Goal: Complete application form

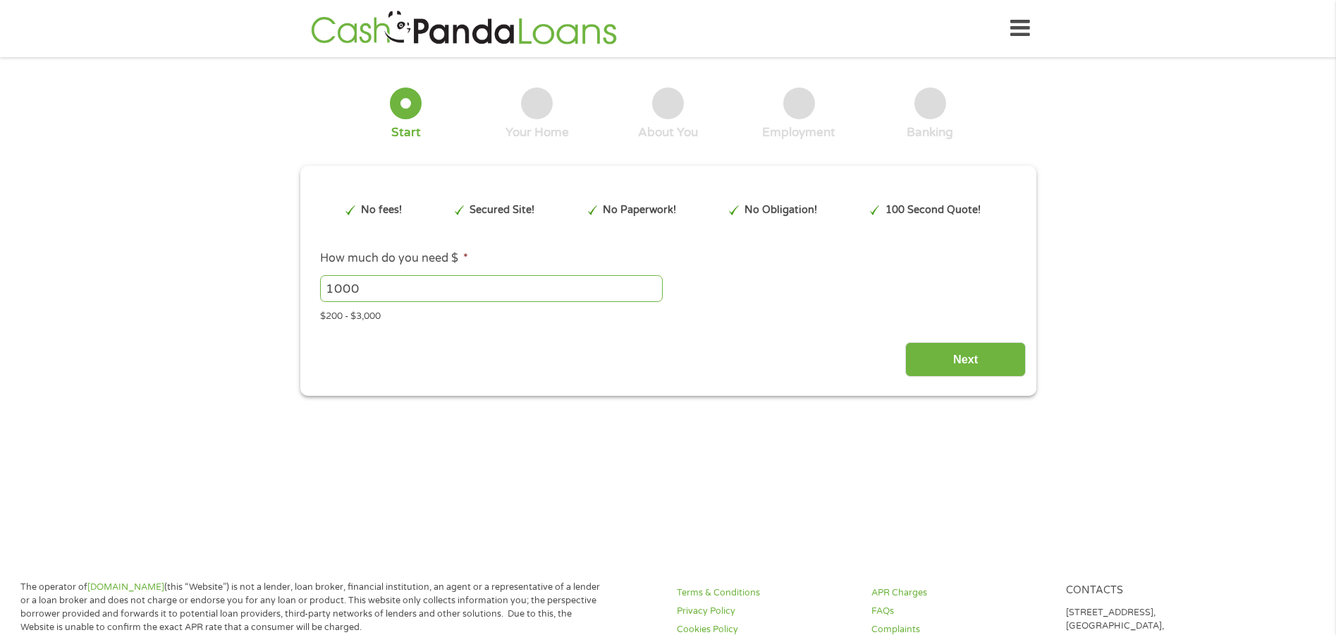
click at [513, 280] on input "1000" at bounding box center [491, 288] width 343 height 27
type input "1"
type input "980"
click at [963, 357] on input "Next" at bounding box center [966, 359] width 121 height 35
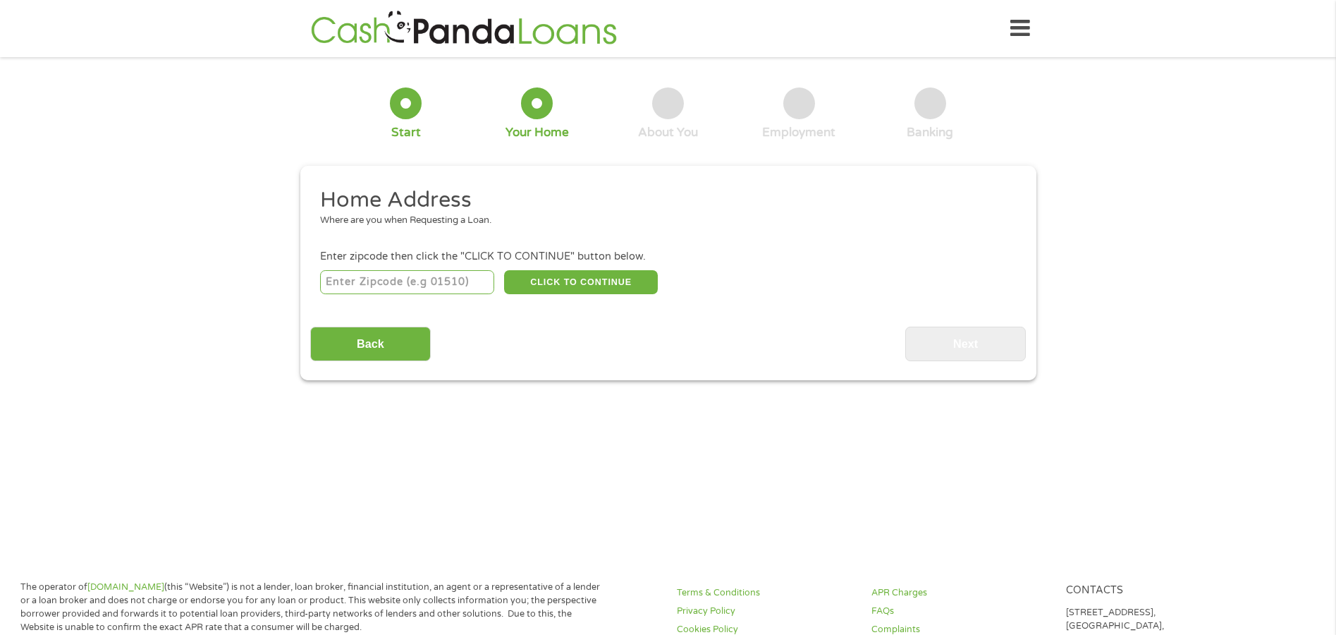
click at [470, 271] on input "number" at bounding box center [407, 282] width 174 height 24
type input "33781"
click at [545, 276] on button "CLICK TO CONTINUE" at bounding box center [581, 282] width 154 height 24
type input "33781"
type input "[GEOGRAPHIC_DATA]"
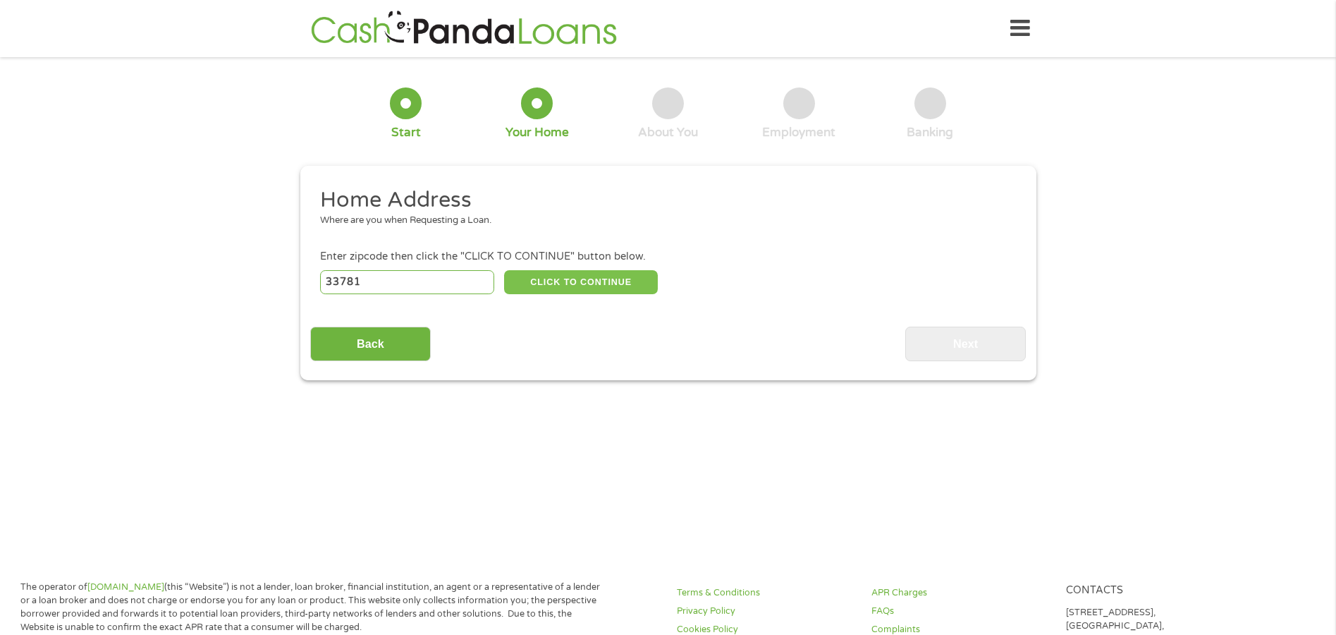
select select "[US_STATE]"
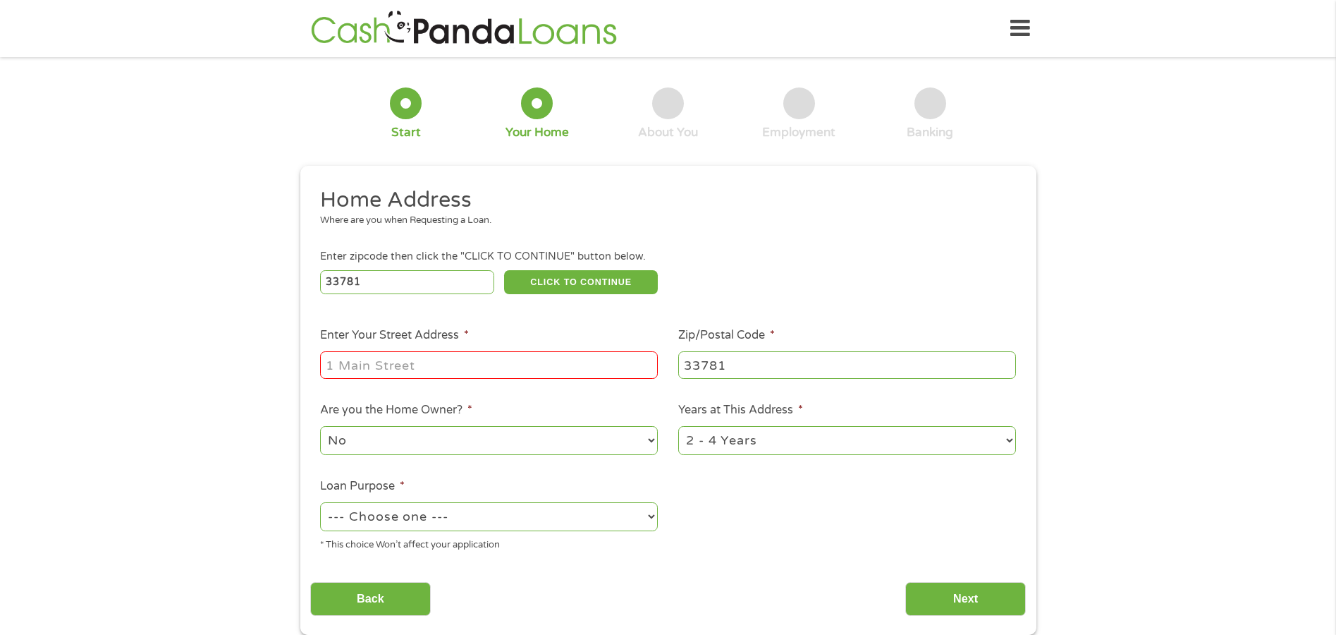
click at [497, 350] on div at bounding box center [489, 365] width 338 height 32
click at [514, 367] on input "Enter Your Street Address *" at bounding box center [489, 364] width 338 height 27
type input "[STREET_ADDRESS]"
click at [1008, 440] on select "1 Year or less 1 - 2 Years 2 - 4 Years Over 4 Years" at bounding box center [847, 440] width 338 height 29
select select "60months"
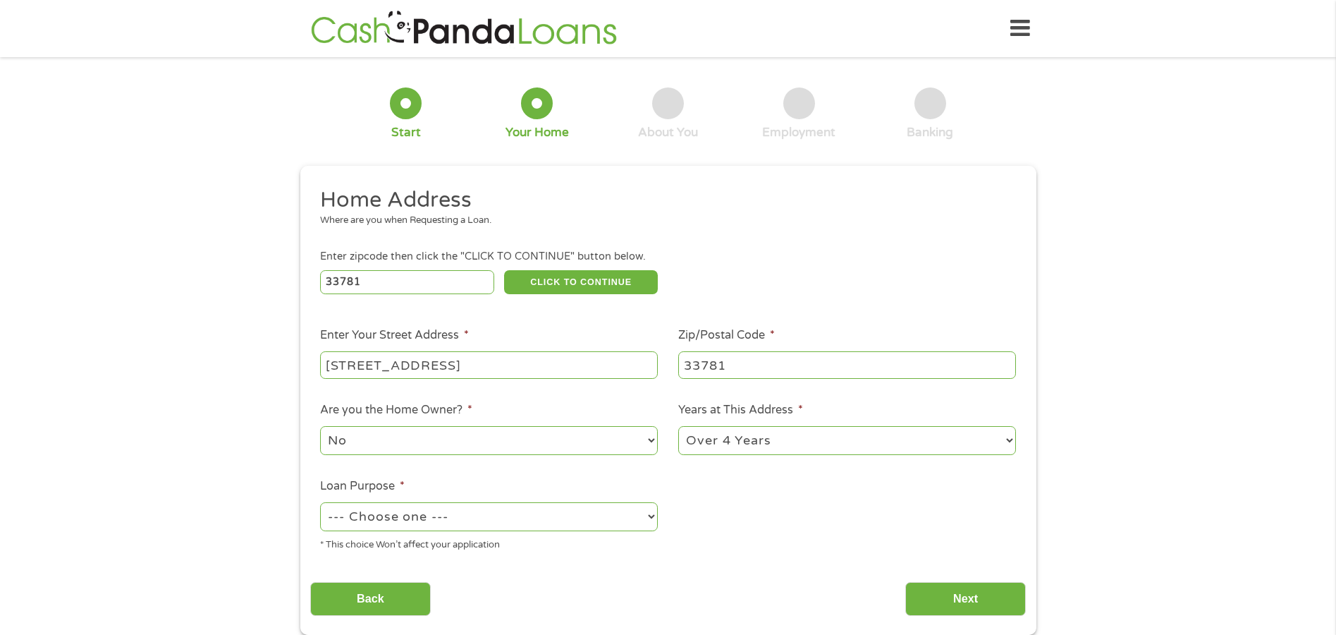
click at [678, 426] on select "1 Year or less 1 - 2 Years 2 - 4 Years Over 4 Years" at bounding box center [847, 440] width 338 height 29
click at [651, 512] on select "--- Choose one --- Pay Bills Debt Consolidation Home Improvement Major Purchase…" at bounding box center [489, 516] width 338 height 29
select select "medicalexpenses"
click at [320, 502] on select "--- Choose one --- Pay Bills Debt Consolidation Home Improvement Major Purchase…" at bounding box center [489, 516] width 338 height 29
click at [939, 587] on input "Next" at bounding box center [966, 599] width 121 height 35
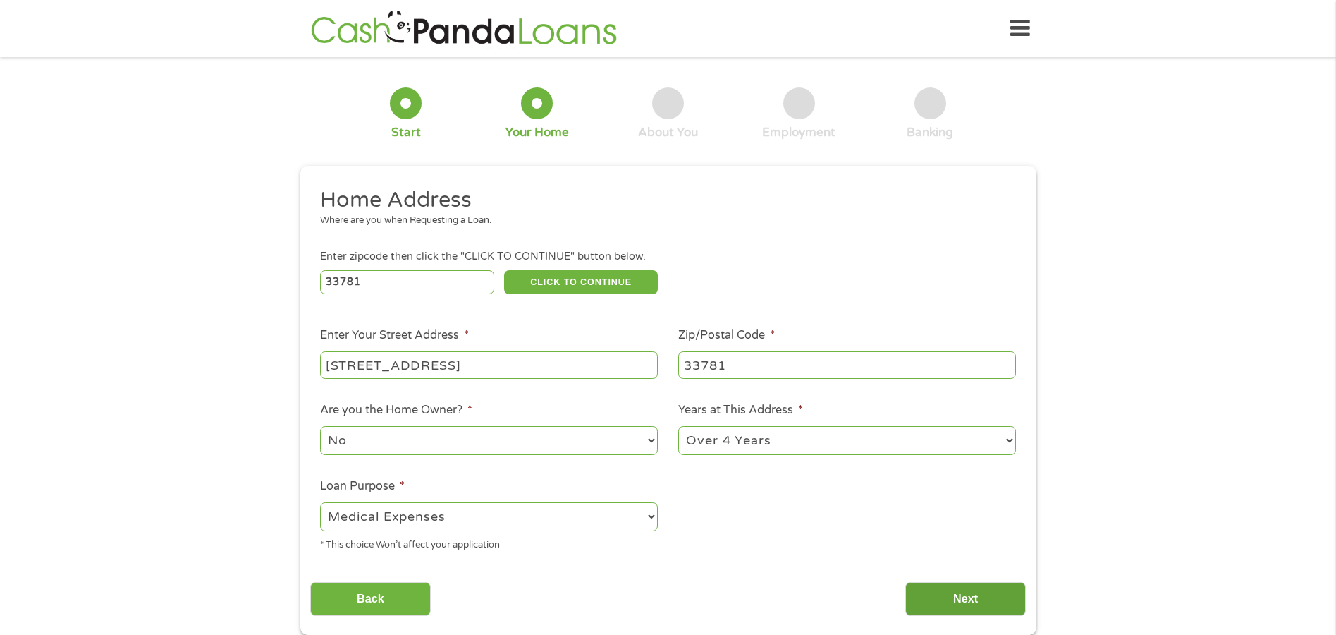
scroll to position [6, 6]
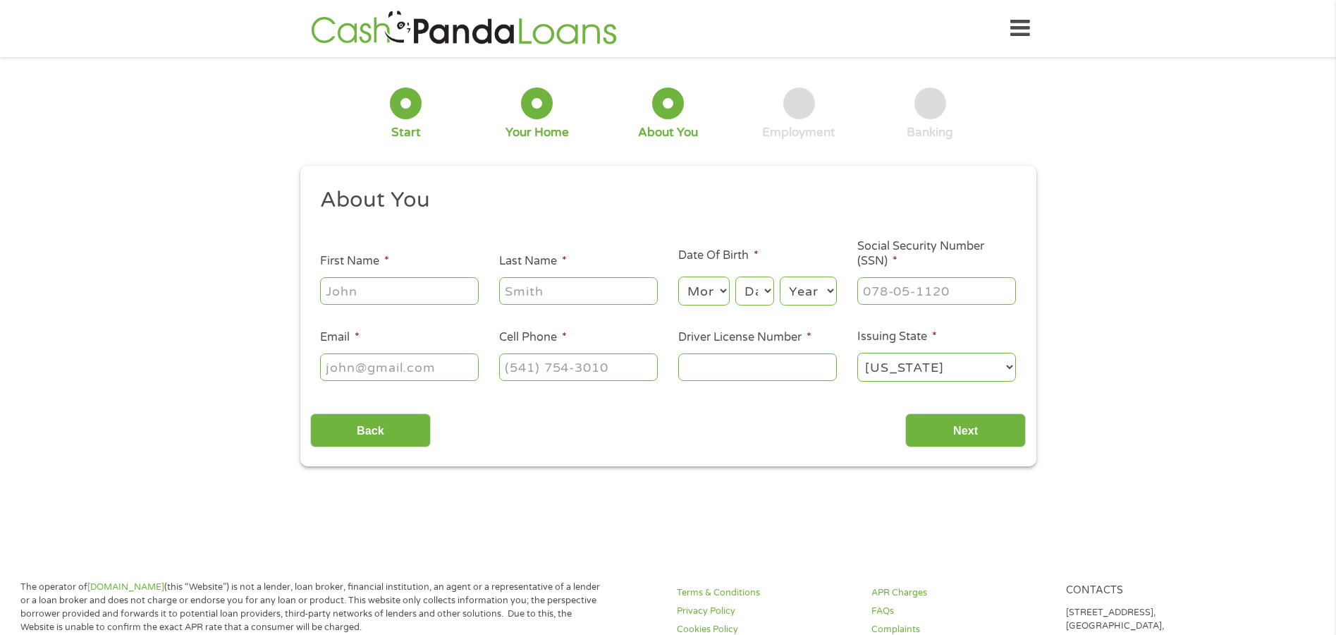
click at [412, 294] on input "First Name *" at bounding box center [399, 290] width 159 height 27
type input "[PERSON_NAME]"
click at [575, 285] on input "Last Name *" at bounding box center [578, 290] width 159 height 27
type input "roman"
click at [724, 286] on select "Month 1 2 3 4 5 6 7 8 9 10 11 12" at bounding box center [703, 290] width 51 height 29
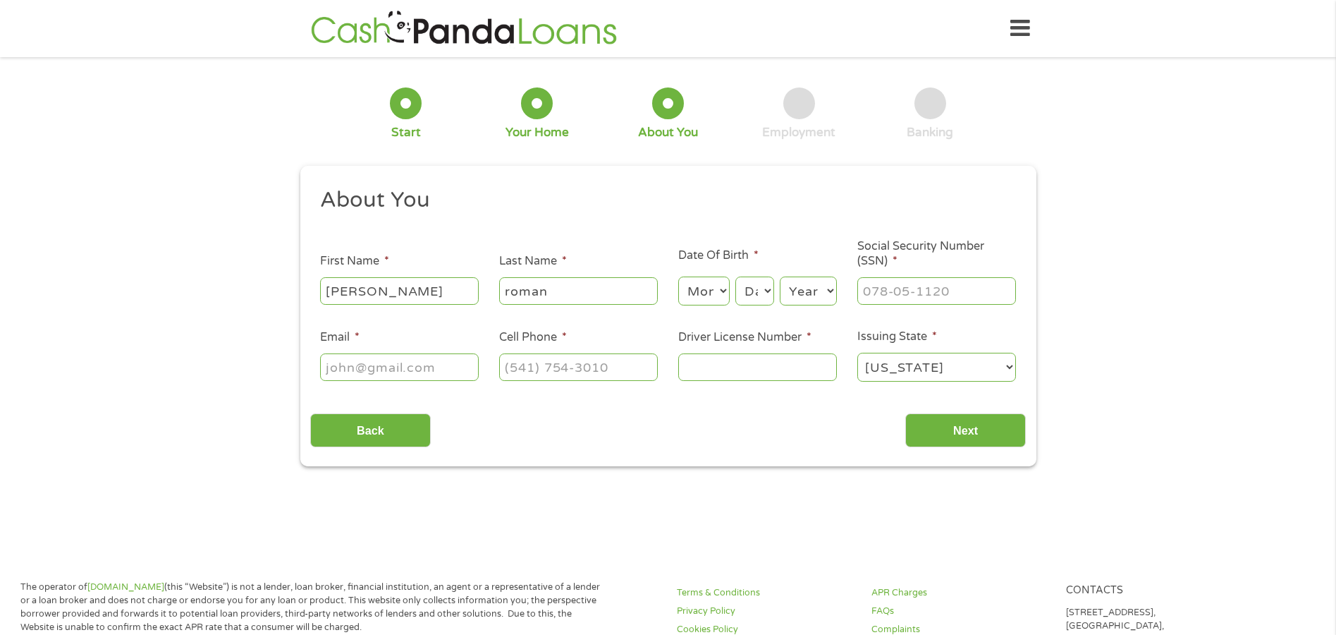
select select "1"
click at [678, 276] on select "Month 1 2 3 4 5 6 7 8 9 10 11 12" at bounding box center [703, 290] width 51 height 29
click at [767, 289] on select "Day 1 2 3 4 5 6 7 8 9 10 11 12 13 14 15 16 17 18 19 20 21 22 23 24 25 26 27 28 …" at bounding box center [755, 290] width 38 height 29
select select "27"
click at [736, 276] on select "Day 1 2 3 4 5 6 7 8 9 10 11 12 13 14 15 16 17 18 19 20 21 22 23 24 25 26 27 28 …" at bounding box center [755, 290] width 38 height 29
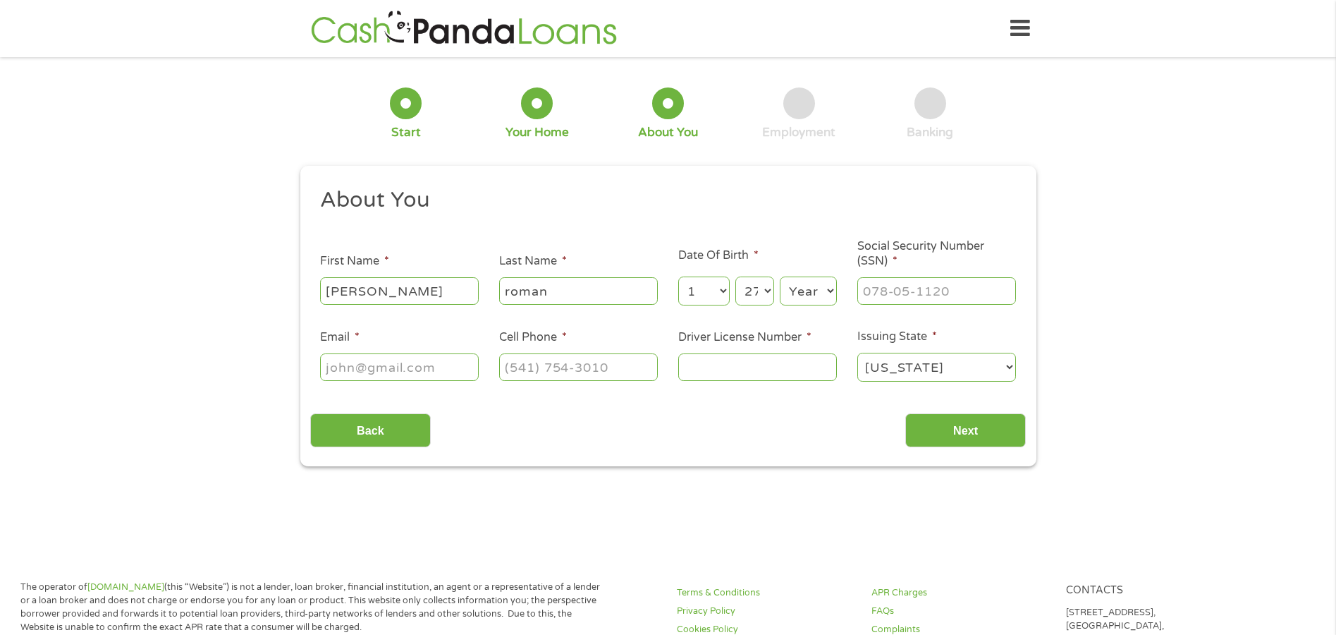
click at [828, 286] on select "Year [DATE] 2006 2005 2004 2003 2002 2001 2000 1999 1998 1997 1996 1995 1994 19…" at bounding box center [808, 290] width 57 height 29
select select "1957"
click at [780, 276] on select "Year [DATE] 2006 2005 2004 2003 2002 2001 2000 1999 1998 1997 1996 1995 1994 19…" at bounding box center [808, 290] width 57 height 29
click at [914, 294] on input "___-__-____" at bounding box center [937, 290] width 159 height 27
type input "584-82-3415"
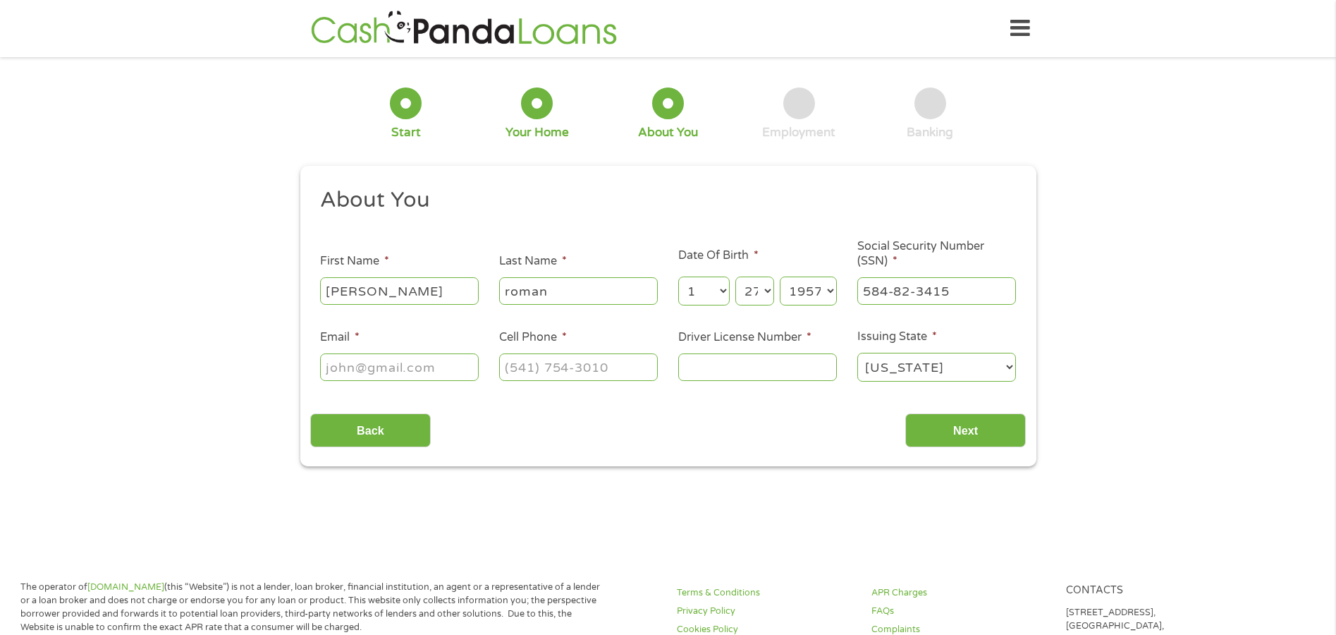
click at [454, 360] on input "Email *" at bounding box center [399, 366] width 159 height 27
type input "[EMAIL_ADDRESS][DOMAIN_NAME]"
click at [541, 365] on input "(___) ___-____" at bounding box center [578, 366] width 159 height 27
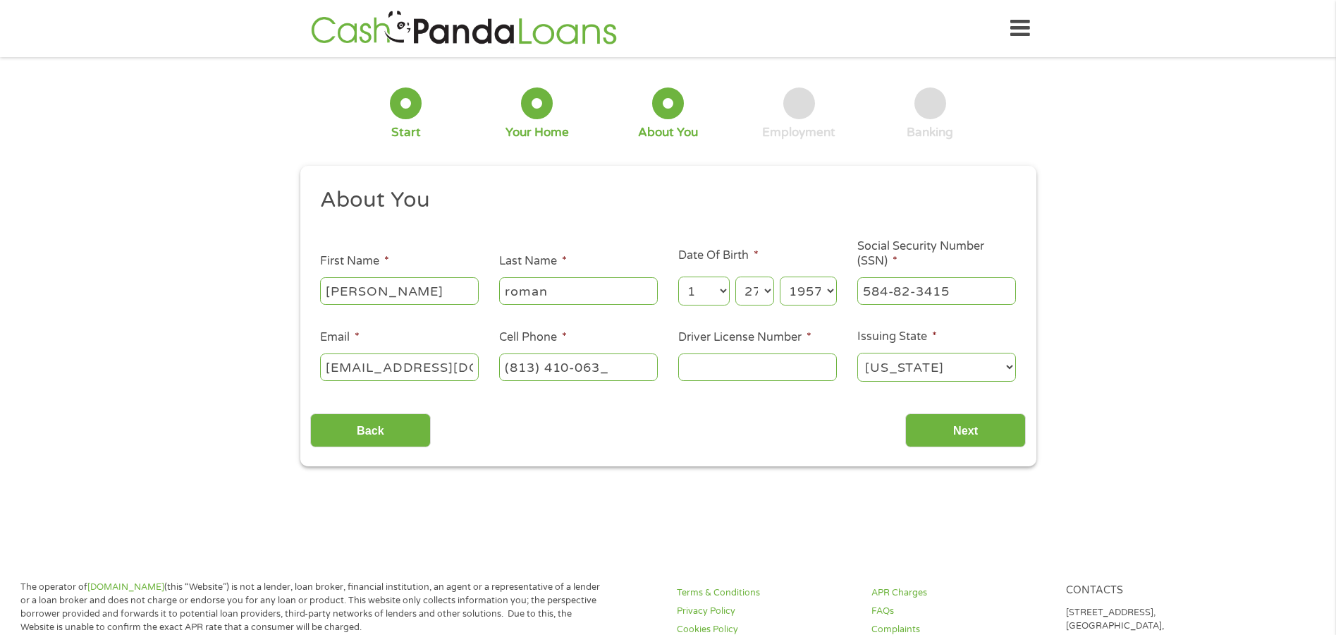
type input "[PHONE_NUMBER]"
click at [697, 358] on input "Driver License Number *" at bounding box center [757, 366] width 159 height 27
type input "R430268820000"
click at [920, 417] on input "Next" at bounding box center [966, 430] width 121 height 35
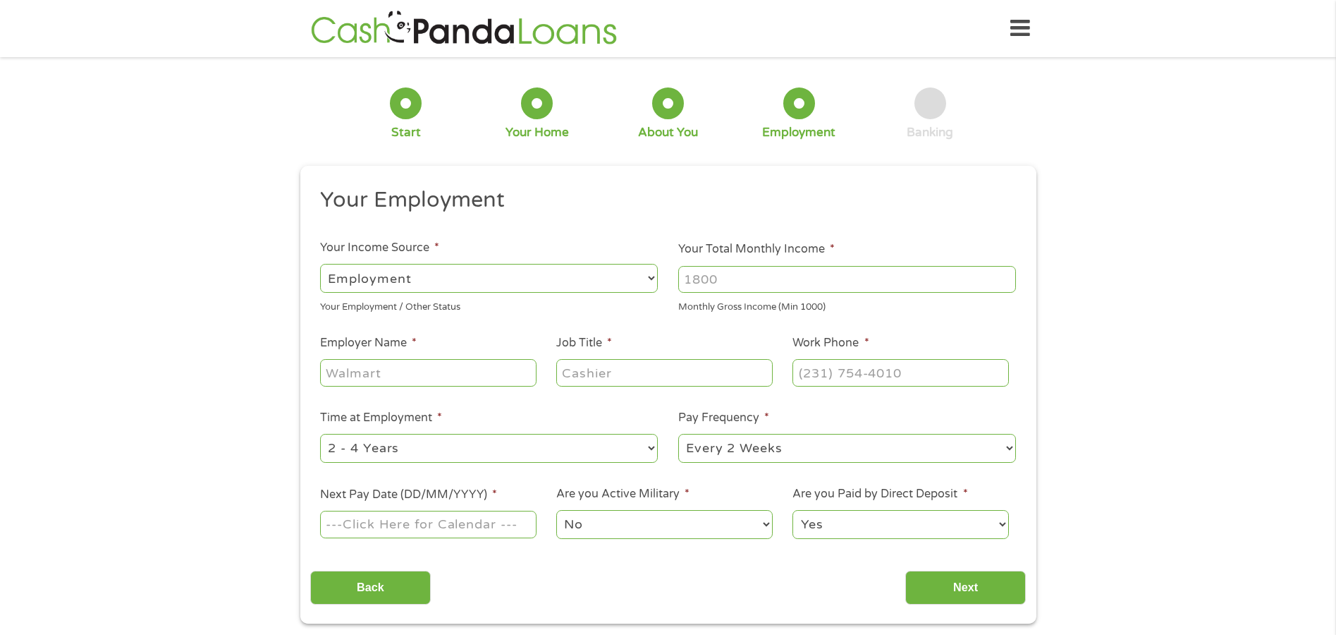
scroll to position [6, 6]
click at [650, 274] on select "--- Choose one --- Employment [DEMOGRAPHIC_DATA] Benefits" at bounding box center [489, 278] width 338 height 29
select select "benefits"
click at [320, 264] on select "--- Choose one --- Employment [DEMOGRAPHIC_DATA] Benefits" at bounding box center [489, 278] width 338 height 29
type input "Other"
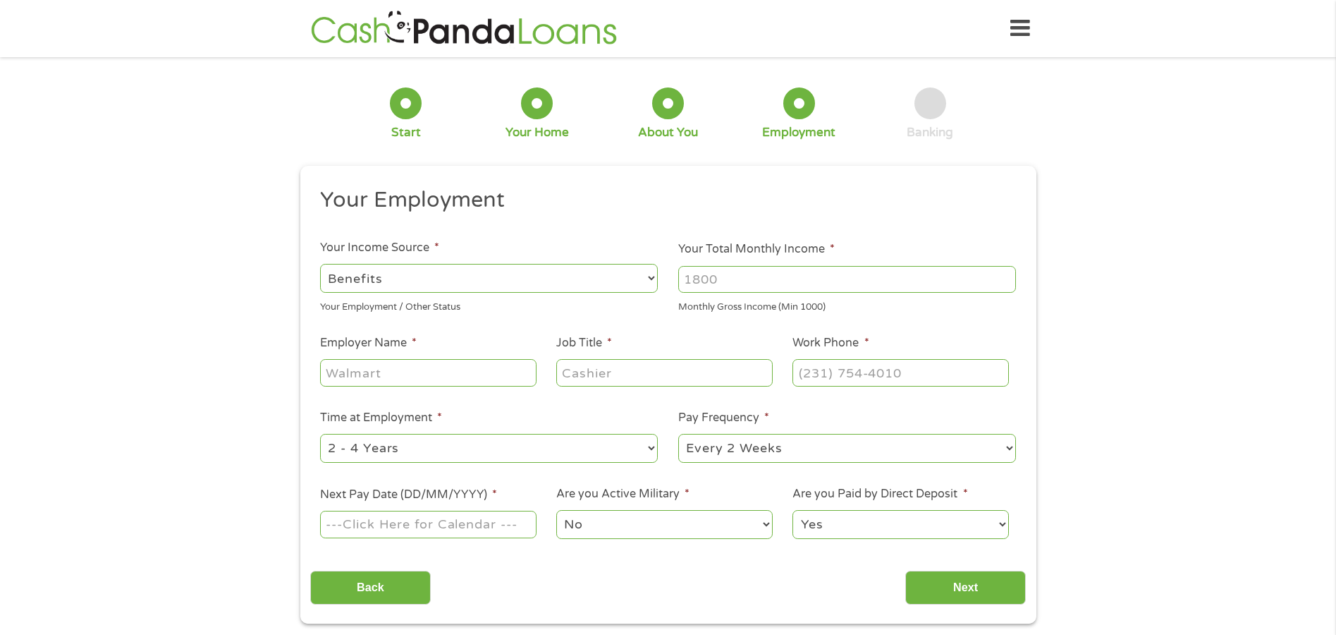
type input "[PHONE_NUMBER]"
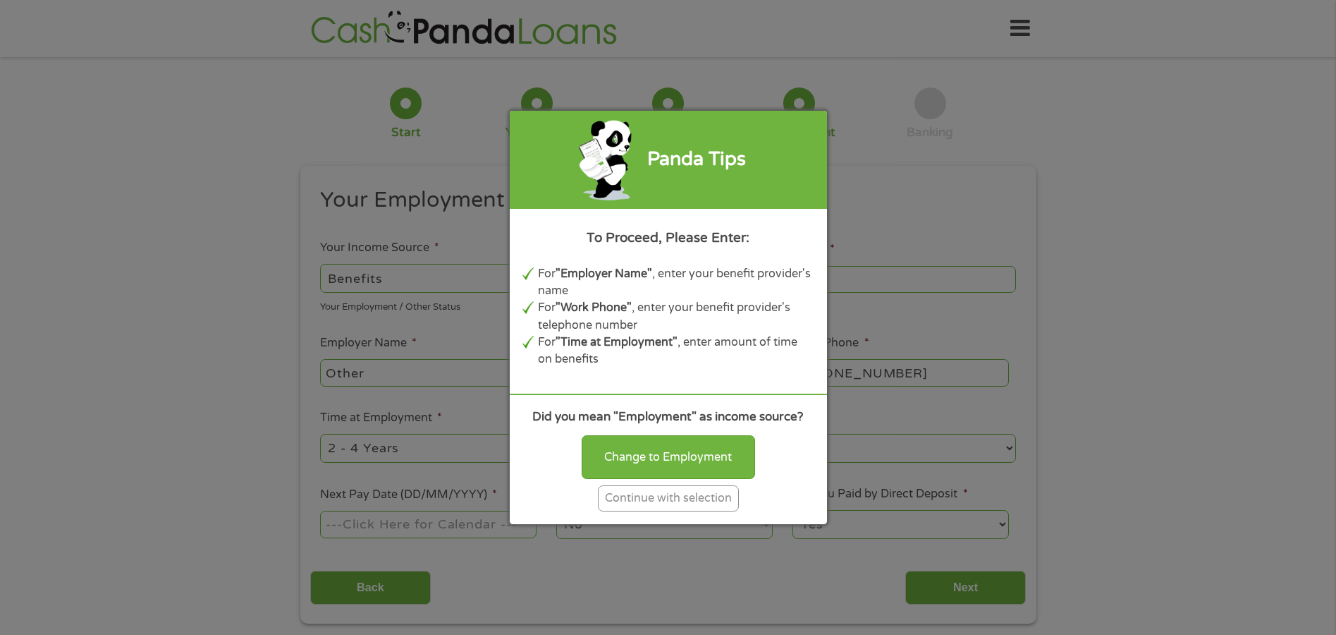
click at [642, 494] on div "Continue with selection" at bounding box center [668, 498] width 141 height 26
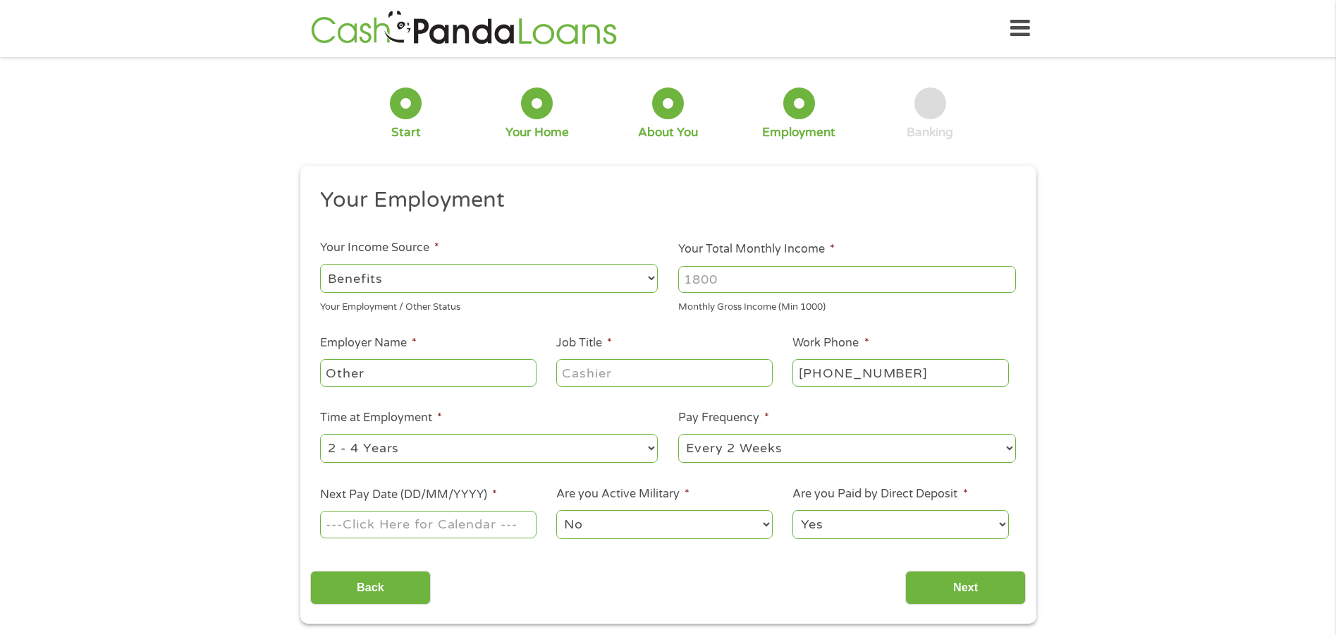
click at [493, 371] on input "Other" at bounding box center [428, 372] width 216 height 27
type input "OPM Federal Government"
click at [638, 368] on input "Job Title *" at bounding box center [664, 372] width 216 height 27
type input "Human Res Manager"
click at [648, 449] on select "--- Choose one --- 1 Year or less 1 - 2 Years 2 - 4 Years Over 4 Years" at bounding box center [489, 448] width 338 height 29
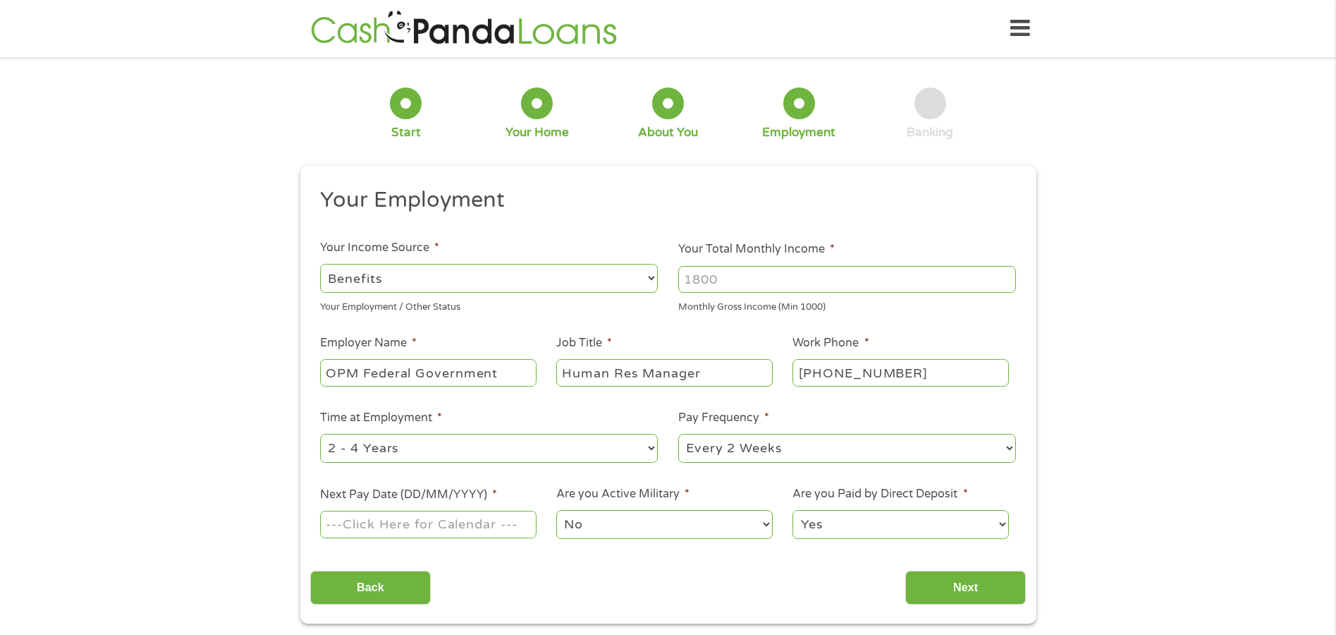
select select "60months"
click at [320, 434] on select "--- Choose one --- 1 Year or less 1 - 2 Years 2 - 4 Years Over 4 Years" at bounding box center [489, 448] width 338 height 29
click at [1004, 441] on select "--- Choose one --- Every 2 Weeks Every Week Monthly Semi-Monthly" at bounding box center [847, 448] width 338 height 29
select select "monthly"
click at [678, 434] on select "--- Choose one --- Every 2 Weeks Every Week Monthly Semi-Monthly" at bounding box center [847, 448] width 338 height 29
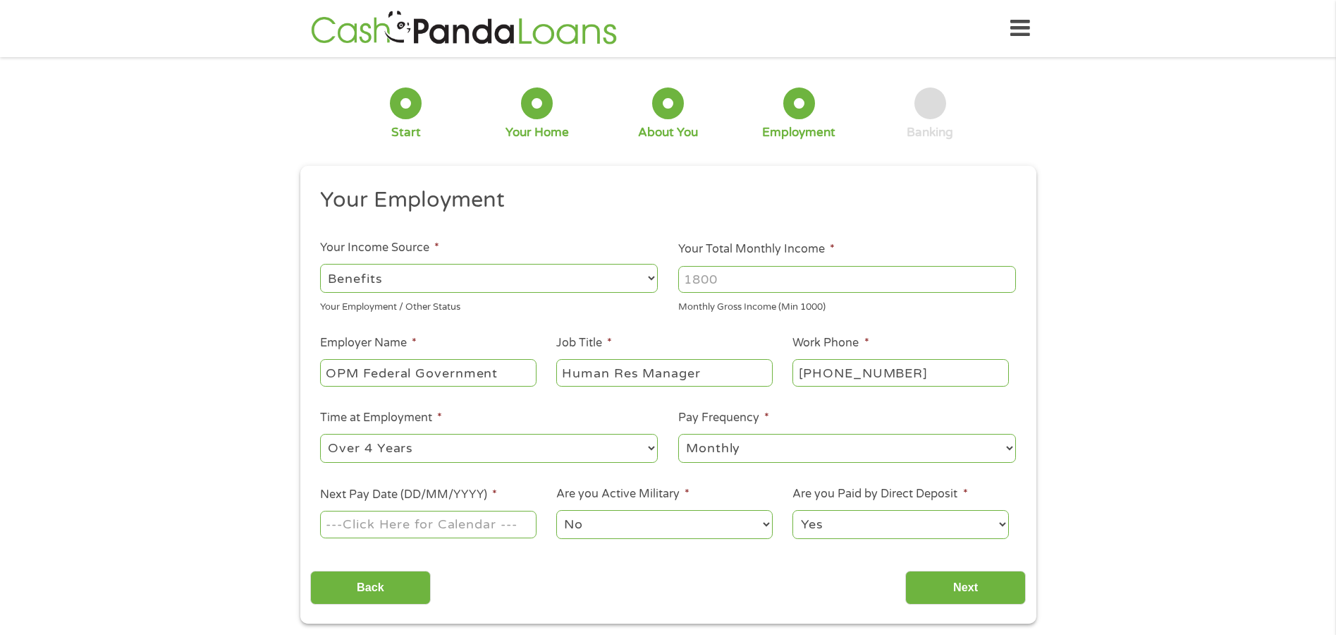
click at [517, 523] on input "Next Pay Date (DD/MM/YYYY) *" at bounding box center [428, 524] width 216 height 27
type input "[DATE]"
click at [699, 530] on select "No Yes" at bounding box center [664, 524] width 216 height 29
click at [948, 578] on input "Next" at bounding box center [966, 588] width 121 height 35
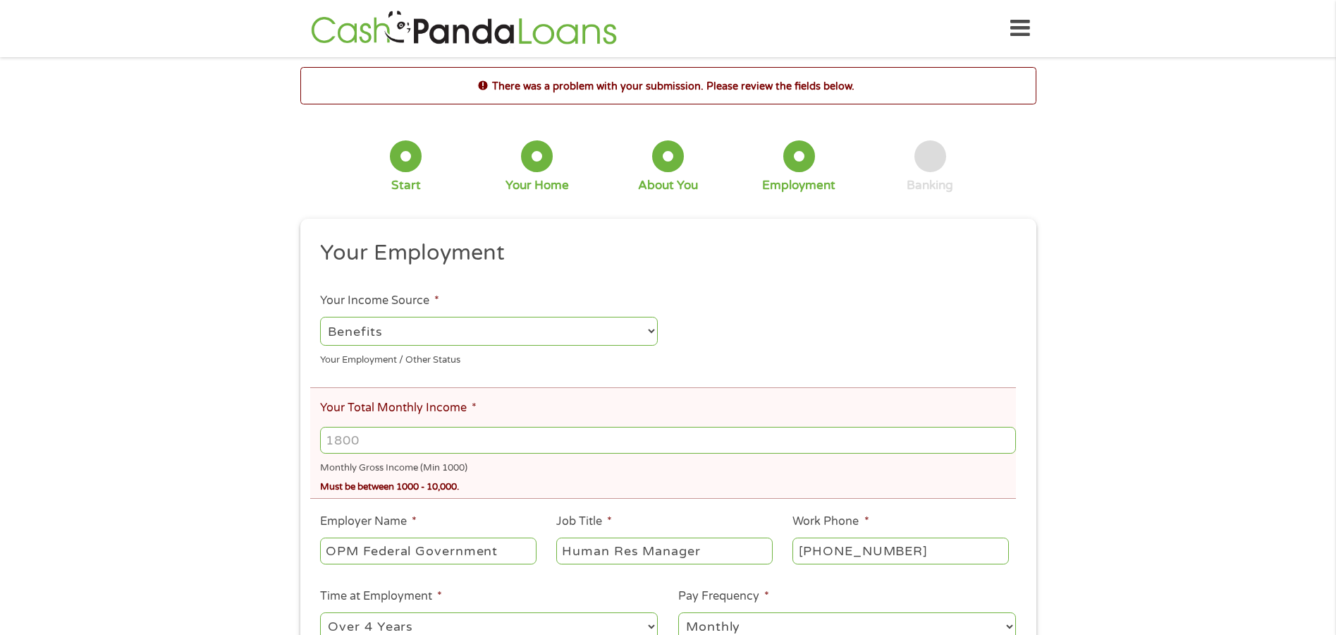
click at [434, 434] on input "Your Total Monthly Income *" at bounding box center [667, 440] width 695 height 27
type input "3119"
click at [1187, 535] on div "There was a problem with your submission. Please review the fields below. 1 Sta…" at bounding box center [668, 434] width 1336 height 734
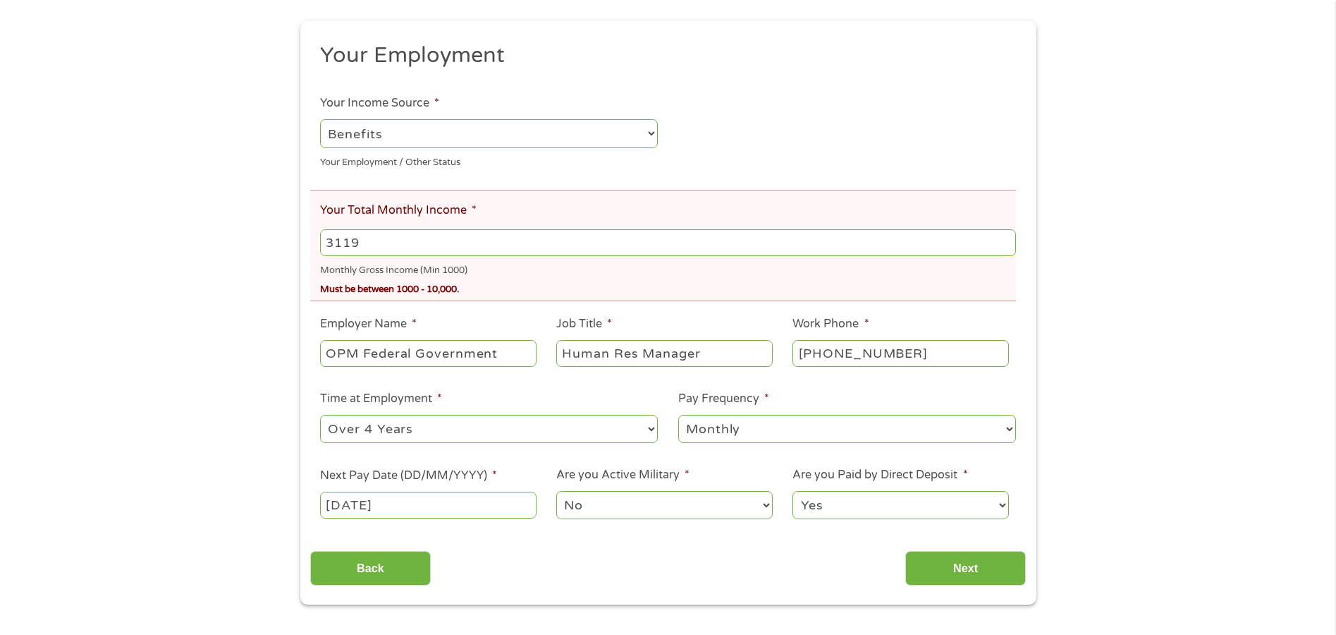
scroll to position [226, 0]
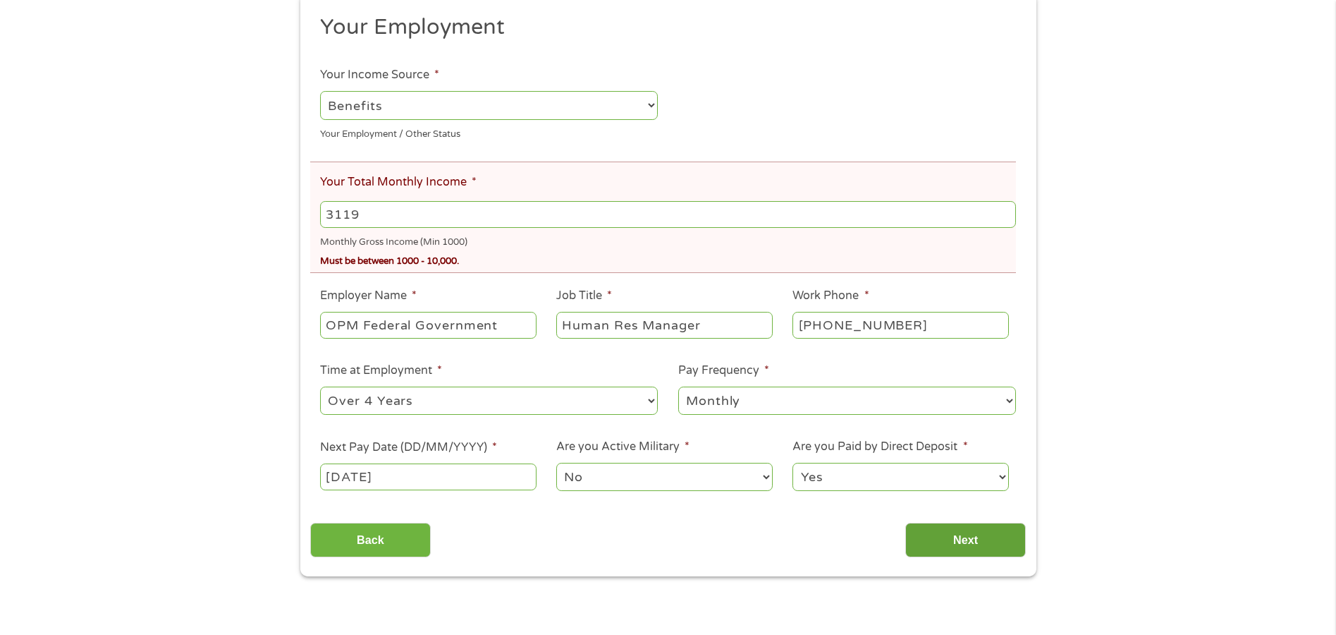
click at [957, 537] on input "Next" at bounding box center [966, 540] width 121 height 35
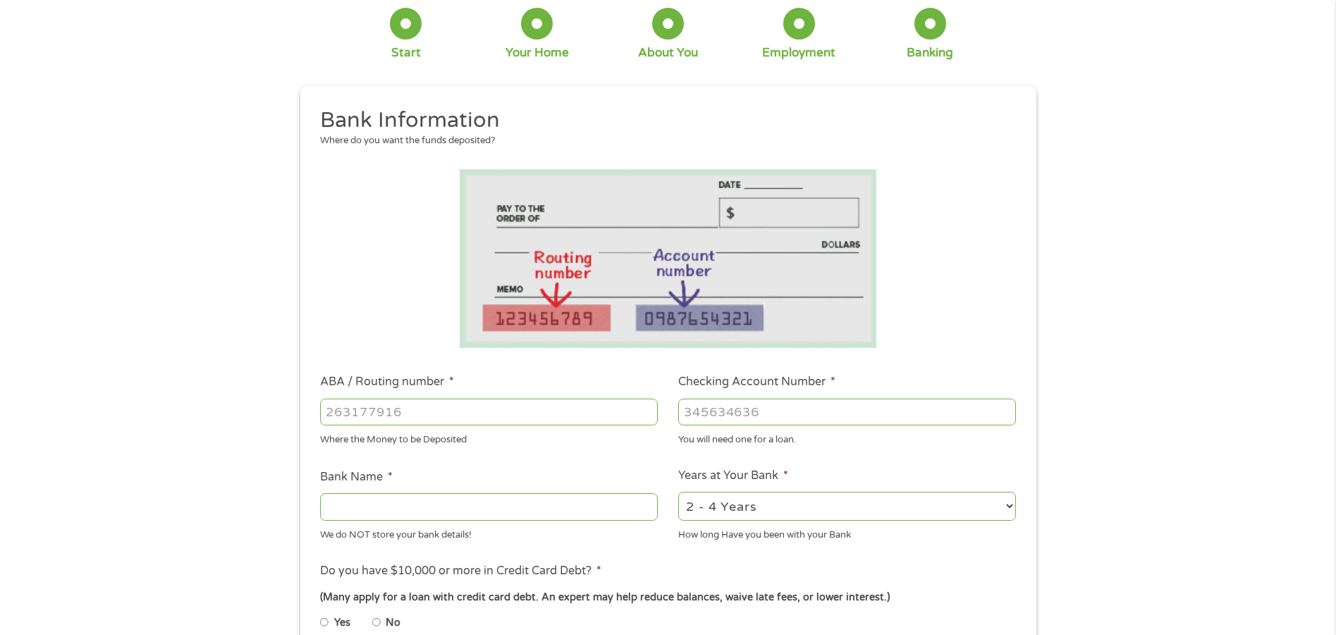
scroll to position [0, 0]
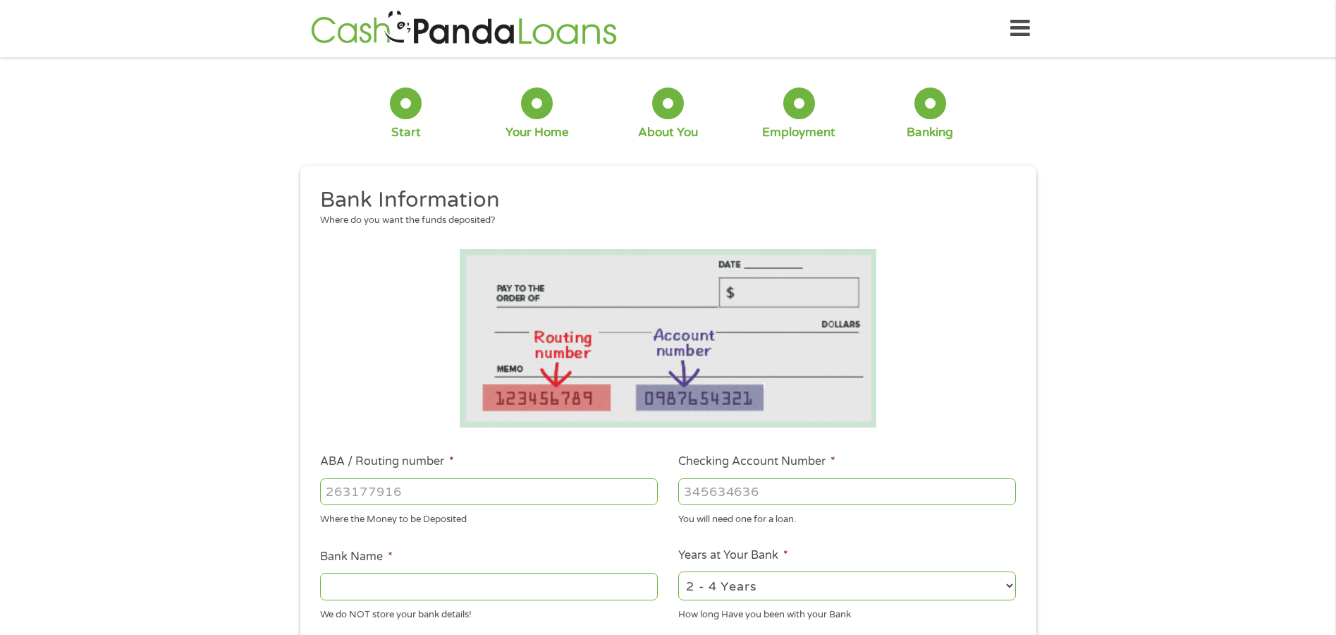
click at [524, 487] on input "ABA / Routing number *" at bounding box center [489, 491] width 338 height 27
type input "031101279"
type input "THE BANCORP BANK"
type input "031101279"
click at [712, 494] on input "Checking Account Number *" at bounding box center [847, 491] width 338 height 27
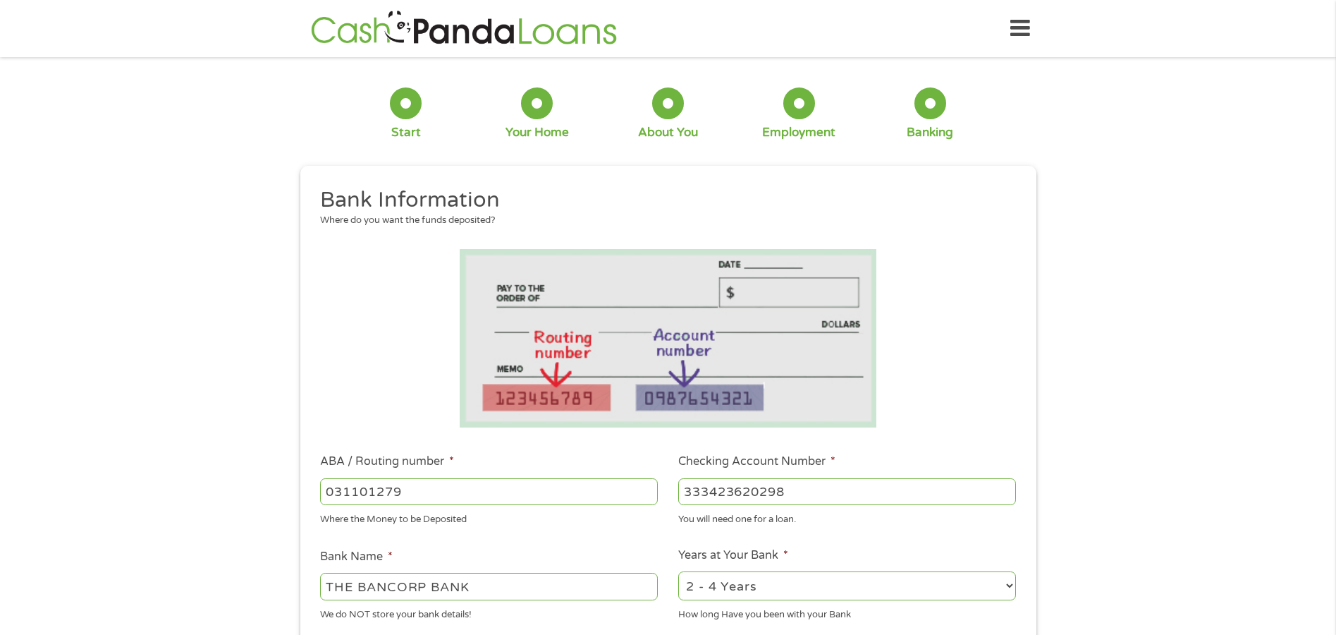
type input "333423620298"
click at [1006, 579] on select "2 - 4 Years 6 - 12 Months 1 - 2 Years Over 4 Years" at bounding box center [847, 585] width 338 height 29
drag, startPoint x: 1006, startPoint y: 579, endPoint x: 985, endPoint y: 572, distance: 21.6
click at [1006, 579] on select "2 - 4 Years 6 - 12 Months 1 - 2 Years Over 4 Years" at bounding box center [847, 585] width 338 height 29
click at [1083, 585] on div "1 Start 2 Your Home 3 About You 4 Employment 5 Banking 6 This field is hidden w…" at bounding box center [668, 514] width 1336 height 894
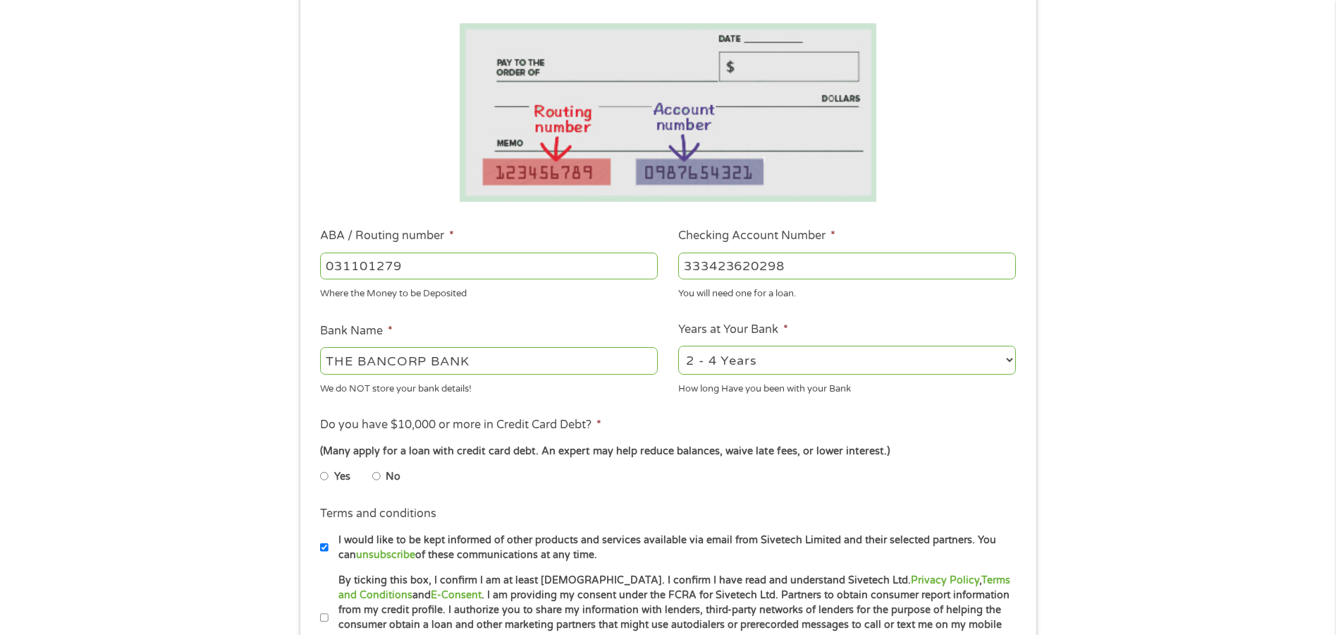
scroll to position [254, 0]
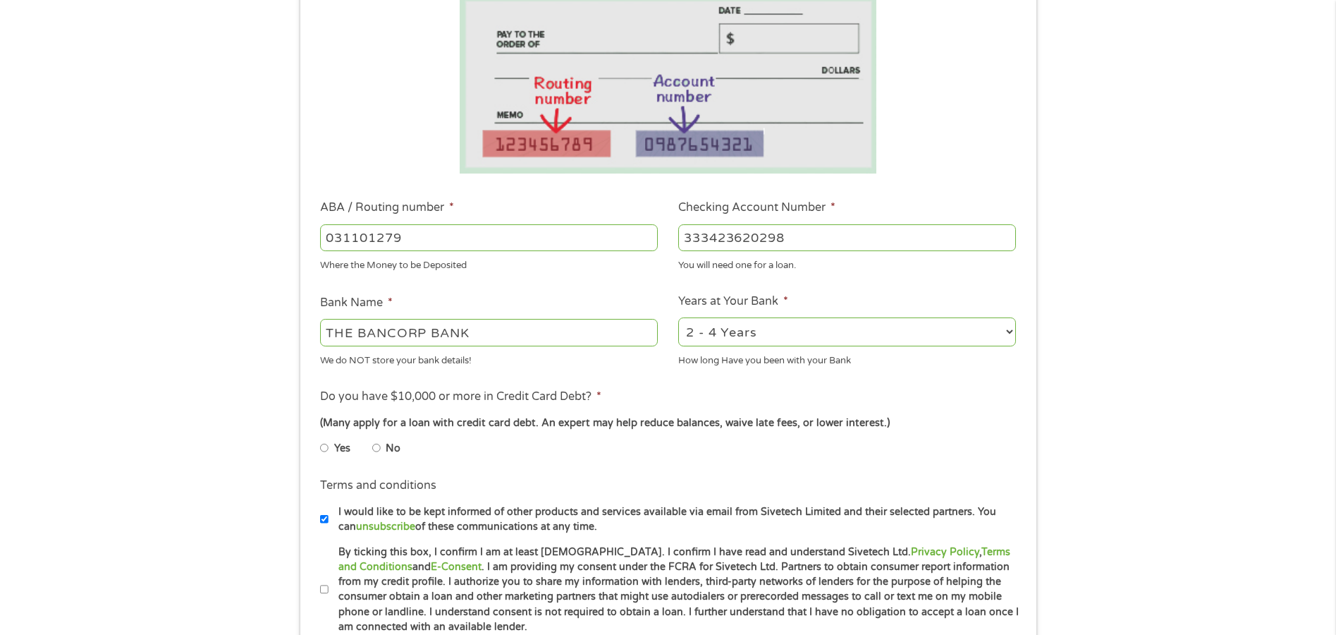
click at [378, 443] on input "No" at bounding box center [376, 448] width 8 height 23
radio input "true"
click at [323, 587] on input "By ticking this box, I confirm I am at least [DEMOGRAPHIC_DATA]. I confirm I ha…" at bounding box center [324, 589] width 8 height 23
checkbox input "true"
click at [255, 571] on div "1 Start 2 Your Home 3 About You 4 Employment 5 Banking 6 This field is hidden w…" at bounding box center [668, 260] width 1336 height 894
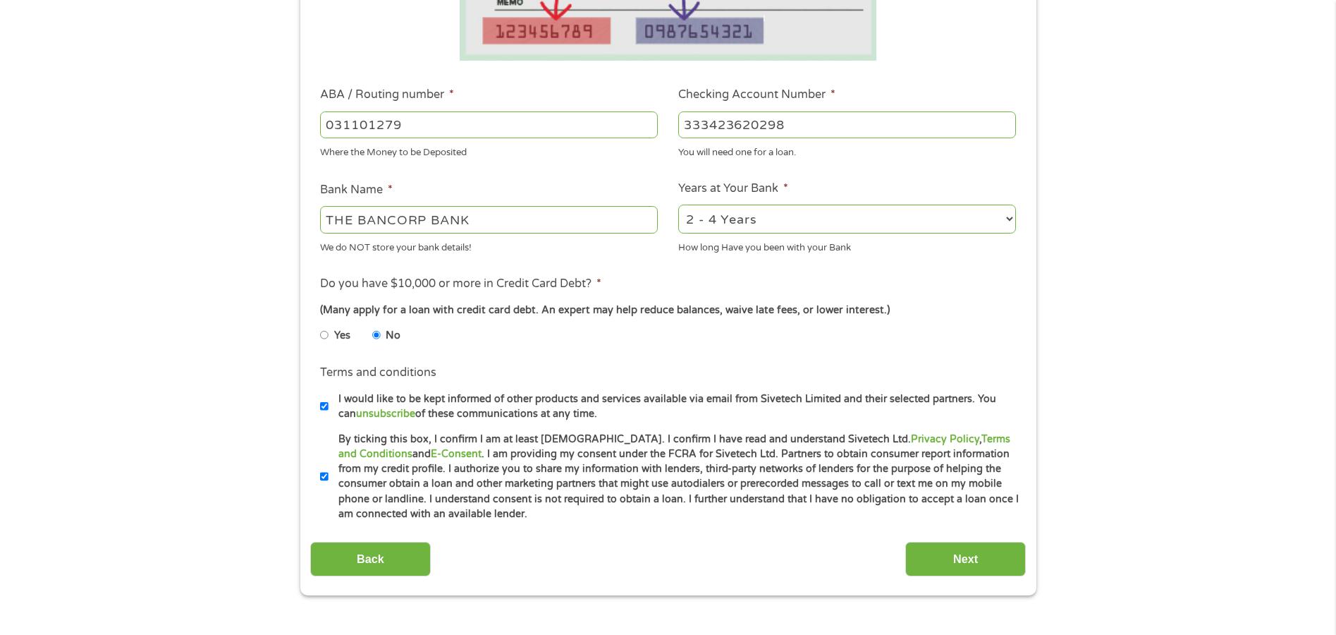
scroll to position [395, 0]
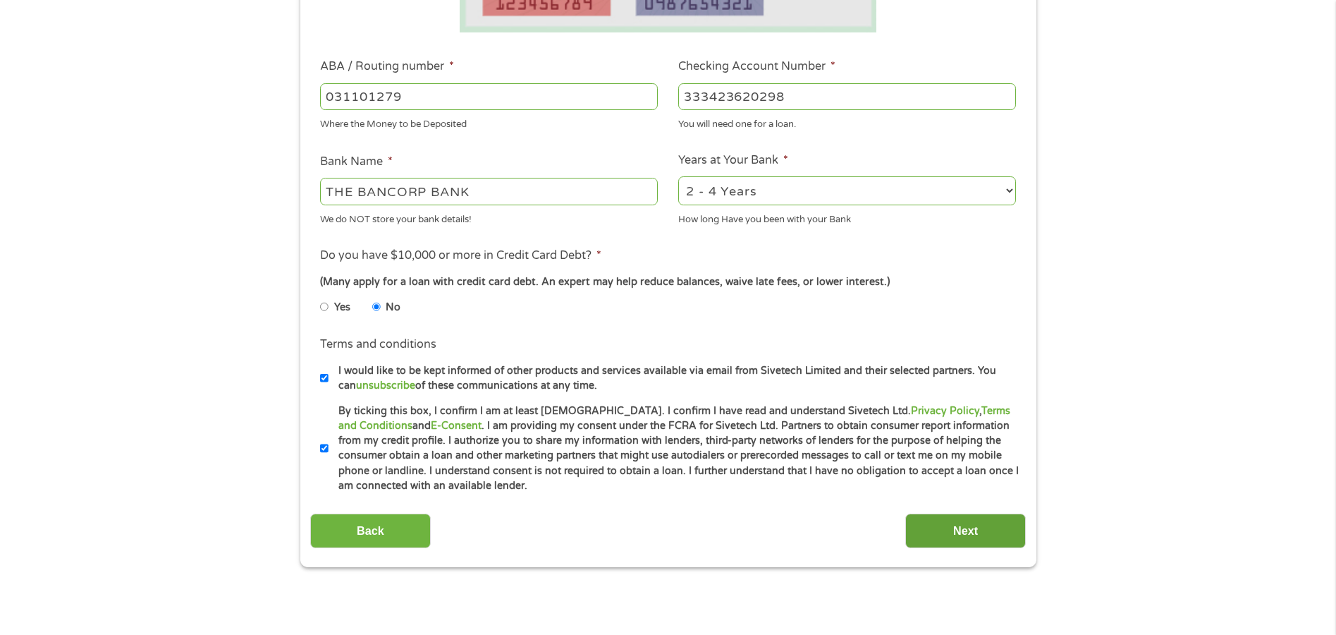
click at [966, 532] on input "Next" at bounding box center [966, 530] width 121 height 35
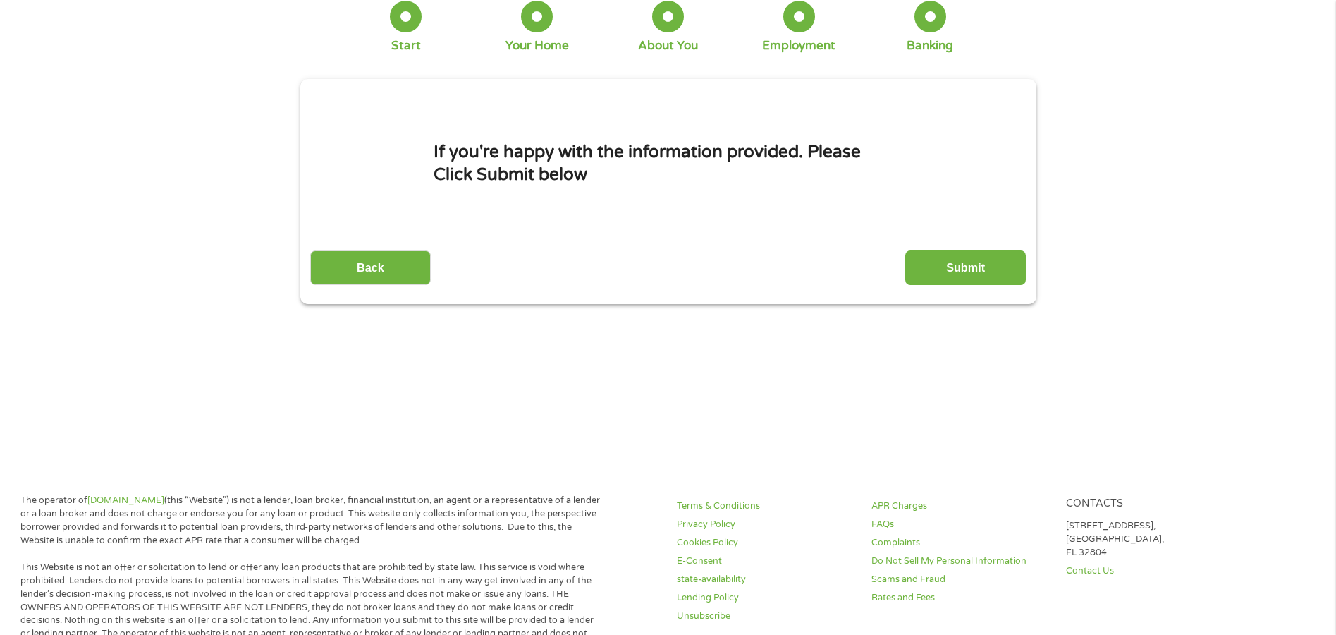
scroll to position [0, 0]
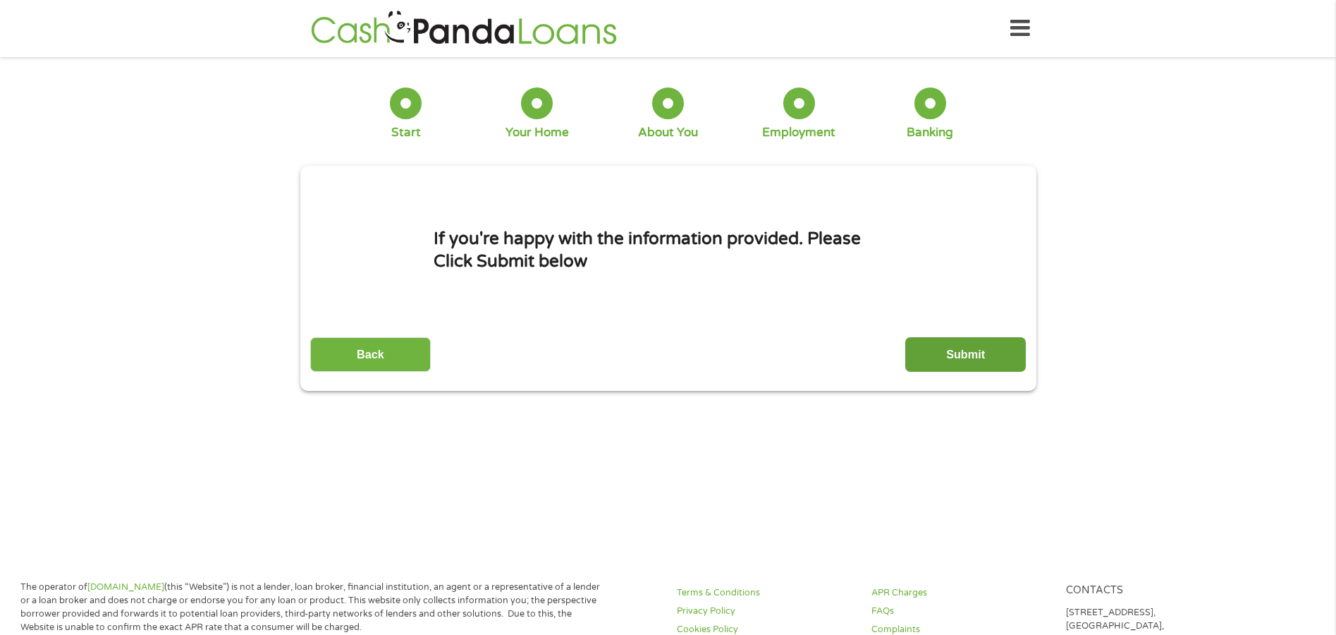
click at [930, 355] on input "Submit" at bounding box center [966, 354] width 121 height 35
